Goal: Navigation & Orientation: Find specific page/section

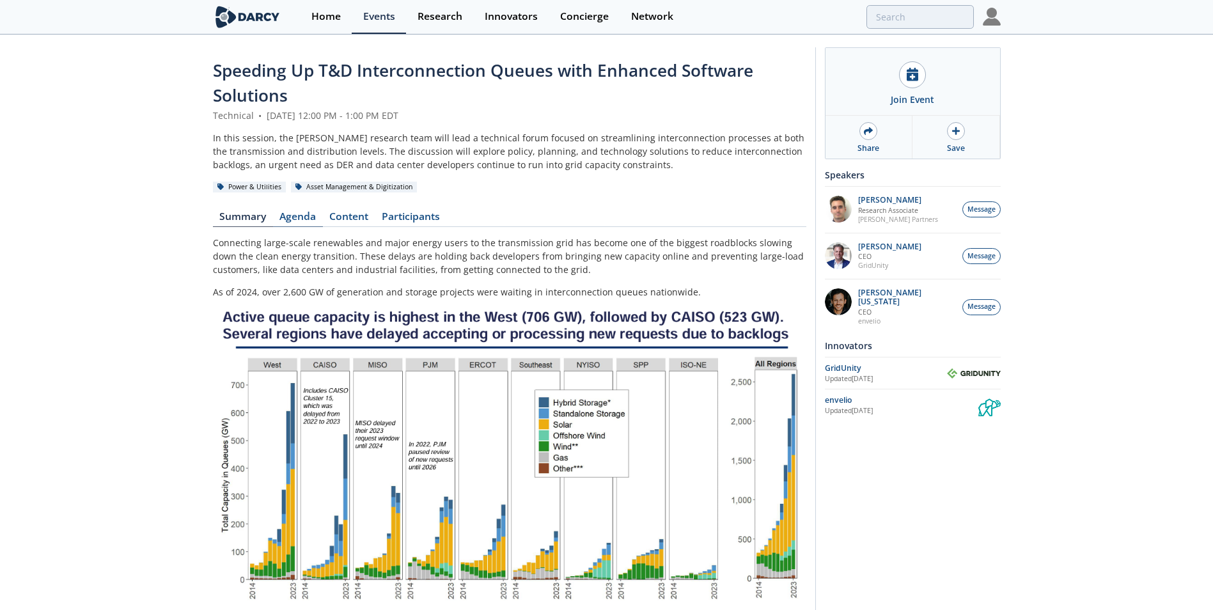
click at [316, 216] on link "Agenda" at bounding box center [298, 219] width 50 height 15
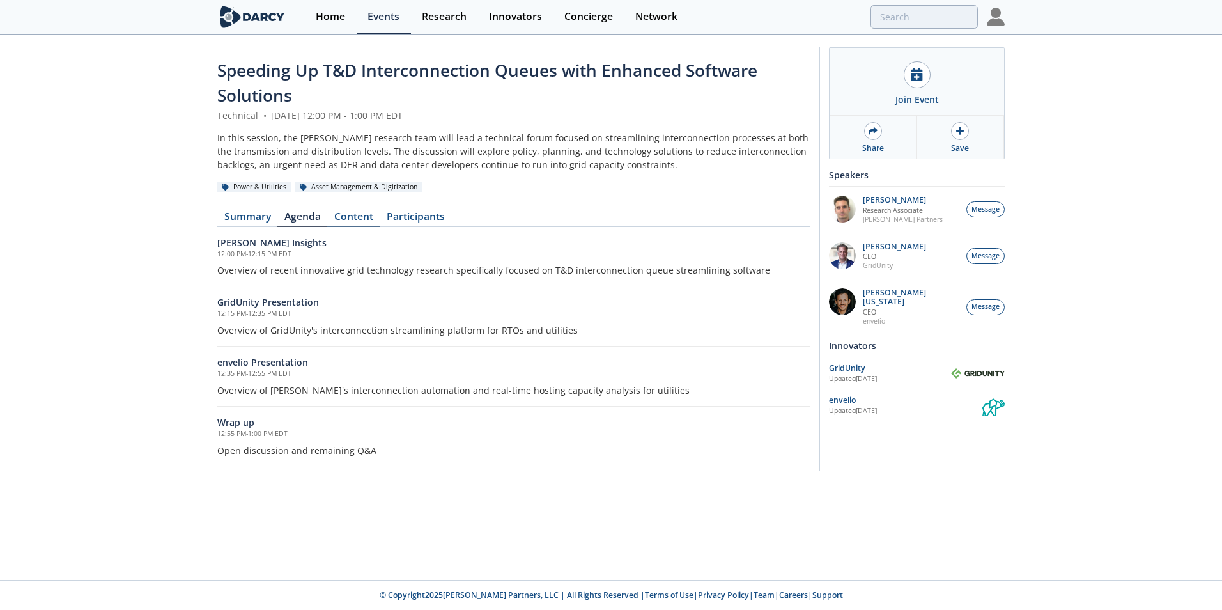
click at [366, 219] on link "Content" at bounding box center [353, 219] width 52 height 15
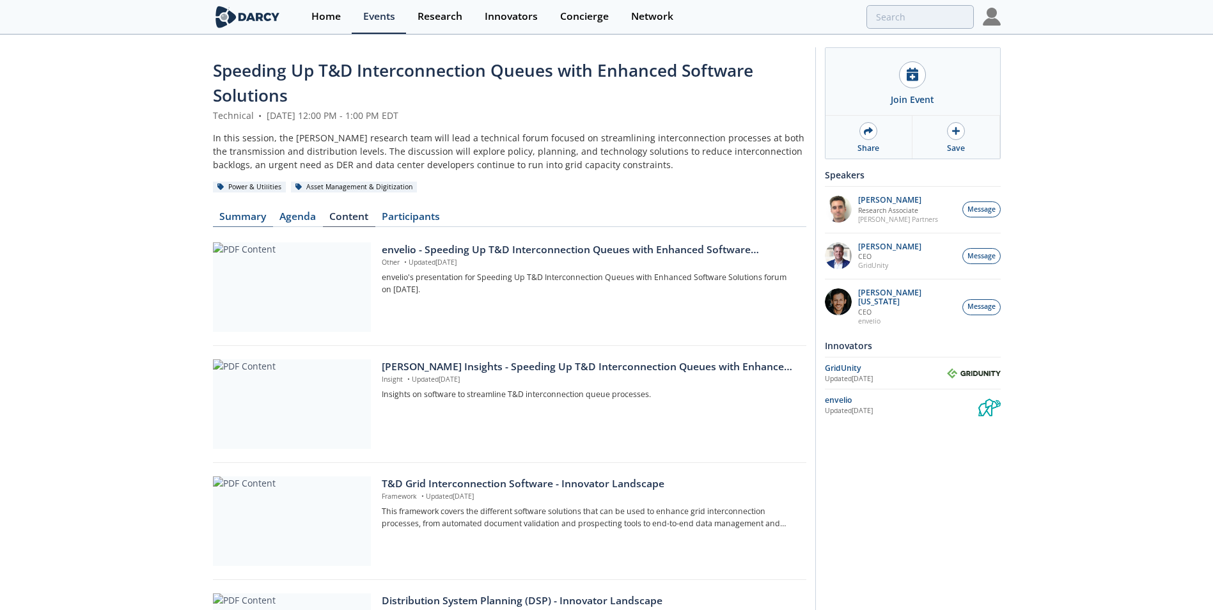
click at [251, 221] on link "Summary" at bounding box center [243, 219] width 60 height 15
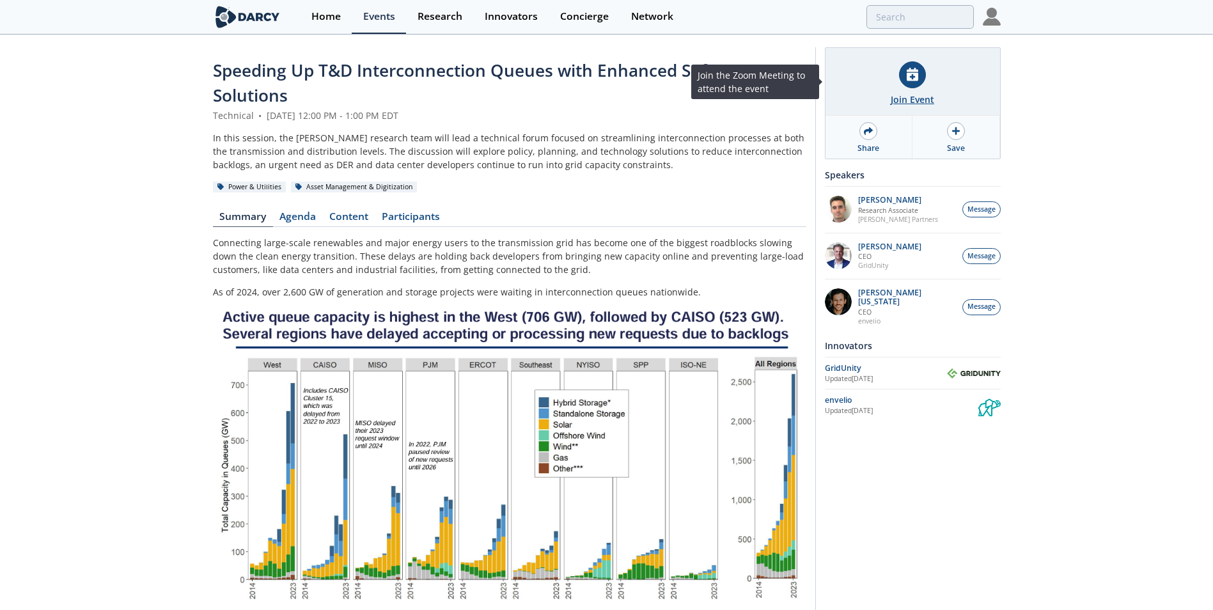
click at [911, 86] on div at bounding box center [912, 74] width 27 height 27
